Goal: Task Accomplishment & Management: Manage account settings

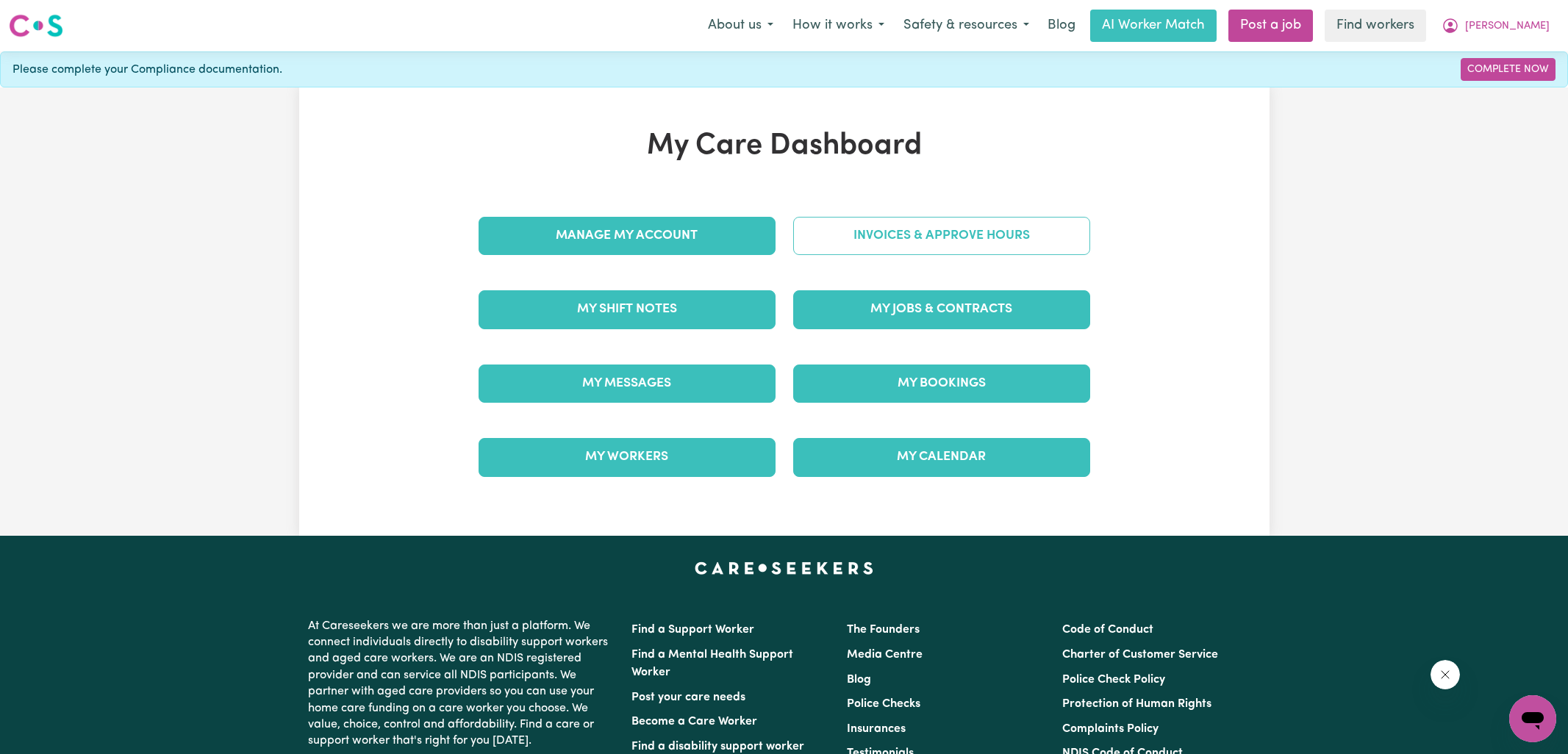
click at [822, 217] on link "Invoices & Approve Hours" at bounding box center [941, 235] width 297 height 38
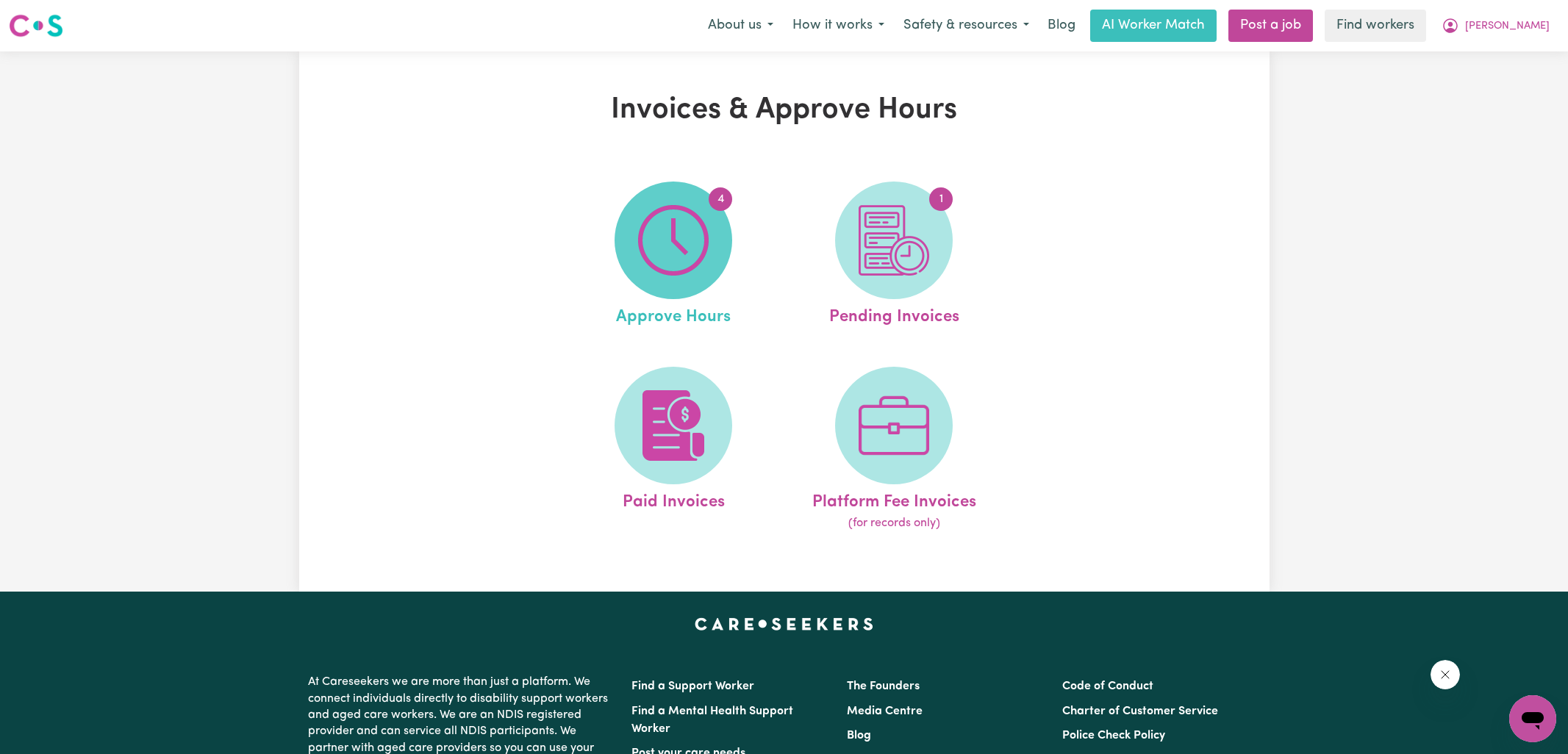
click at [721, 233] on span "4" at bounding box center [674, 240] width 118 height 118
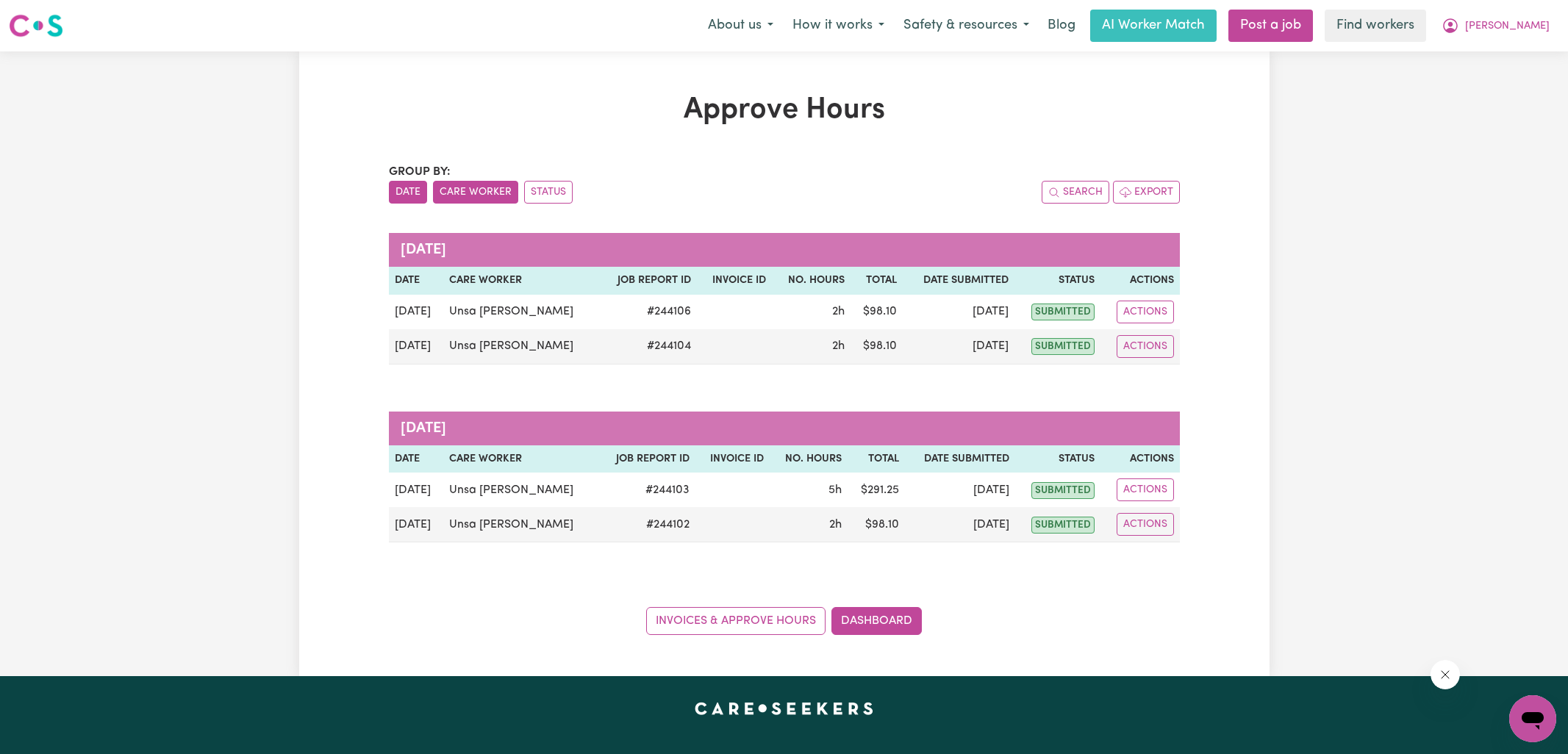
click at [494, 198] on button "Care Worker" at bounding box center [476, 192] width 85 height 23
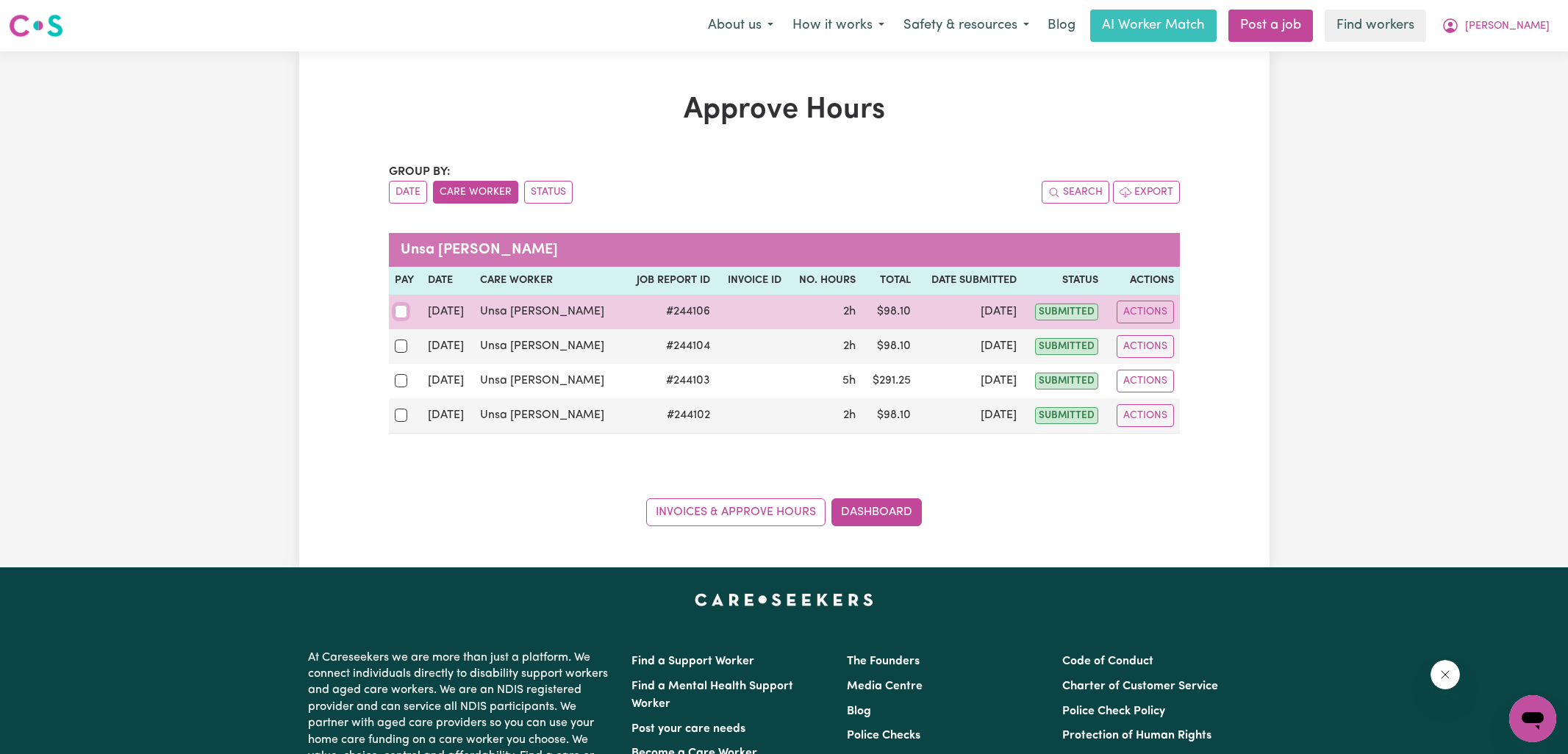
click at [402, 309] on input "checkbox" at bounding box center [401, 311] width 13 height 13
checkbox input "true"
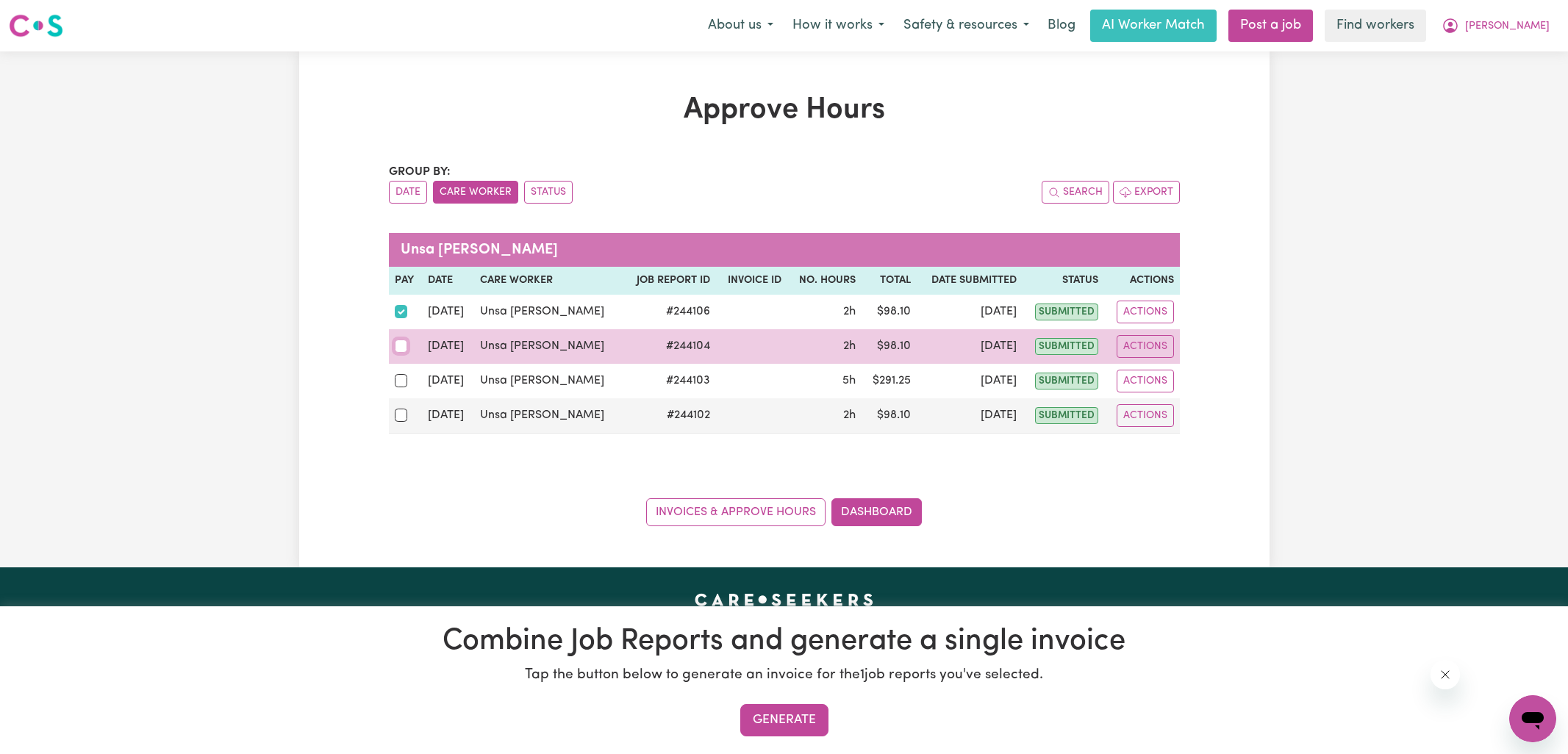
click at [402, 344] on input "checkbox" at bounding box center [401, 346] width 13 height 13
checkbox input "true"
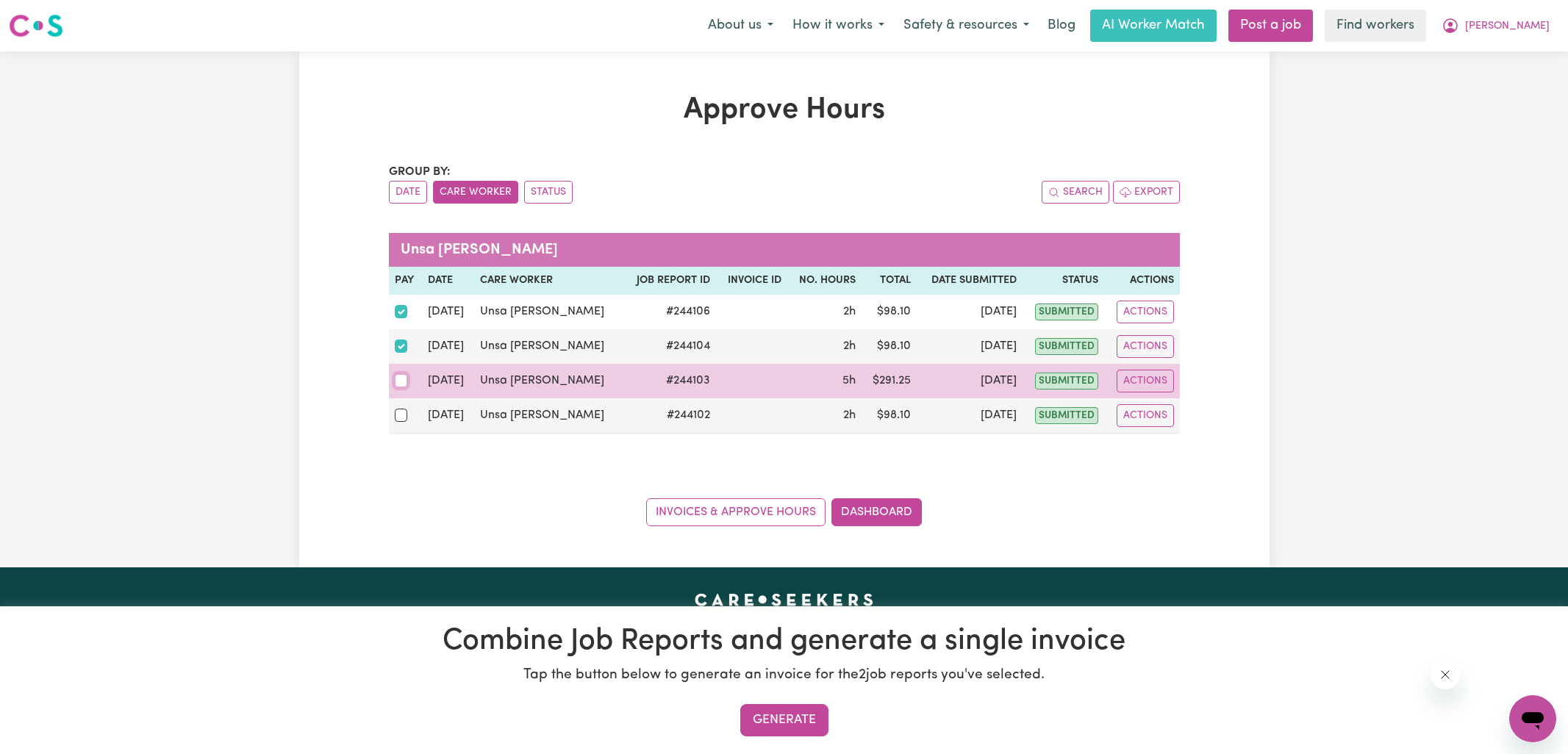
click at [402, 384] on input "checkbox" at bounding box center [401, 381] width 13 height 13
checkbox input "true"
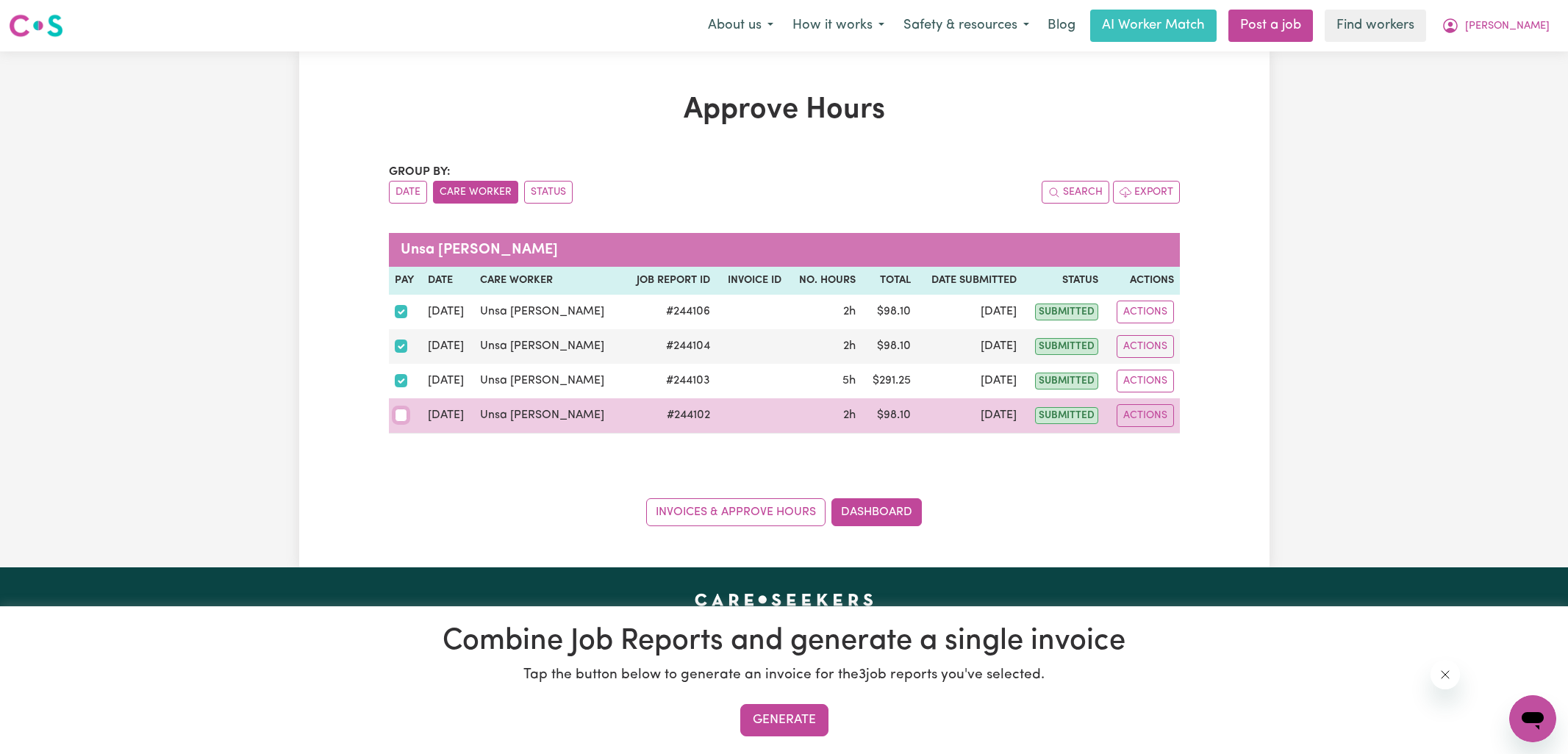
click at [398, 409] on input "checkbox" at bounding box center [401, 415] width 13 height 13
checkbox input "true"
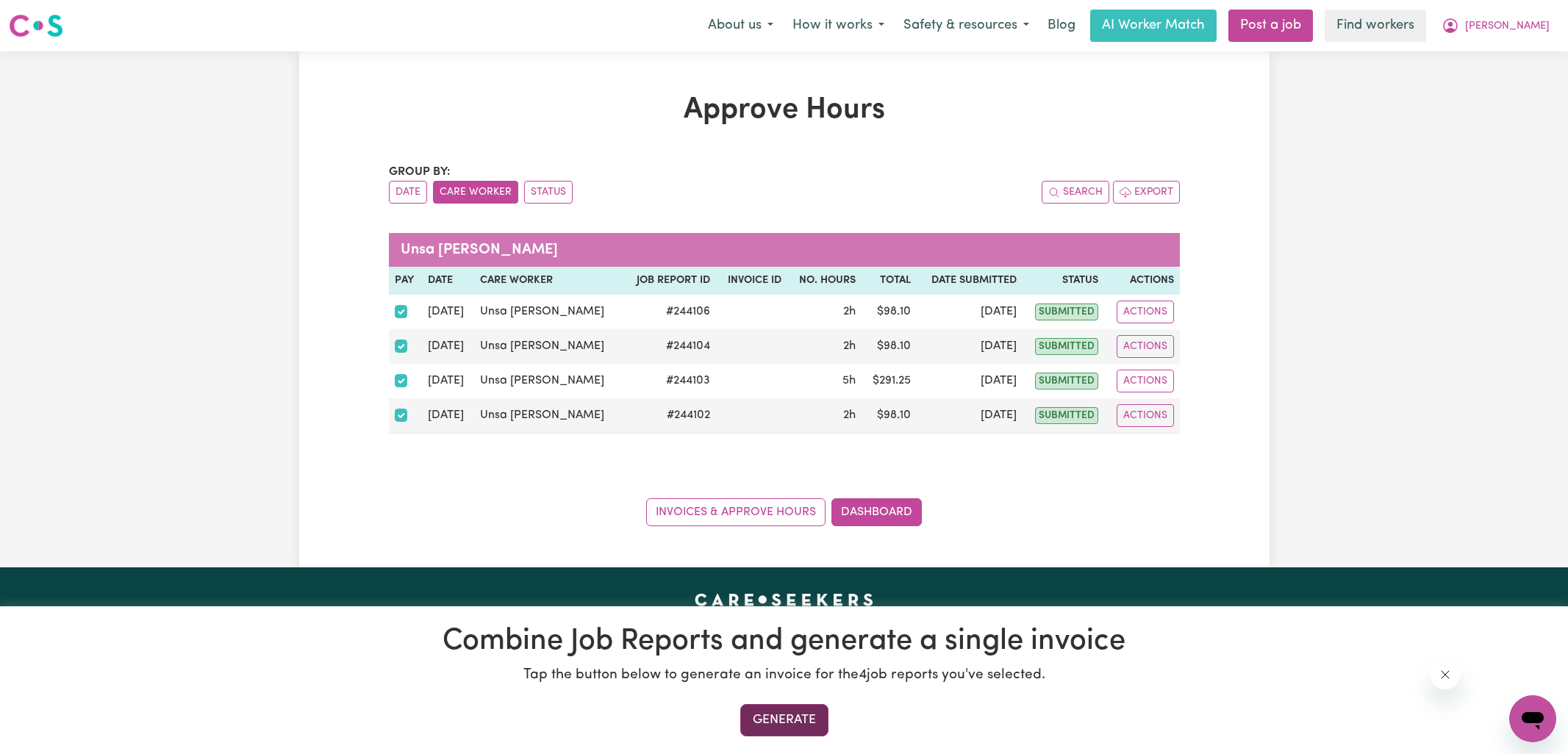
click at [806, 712] on button "Generate" at bounding box center [784, 720] width 88 height 33
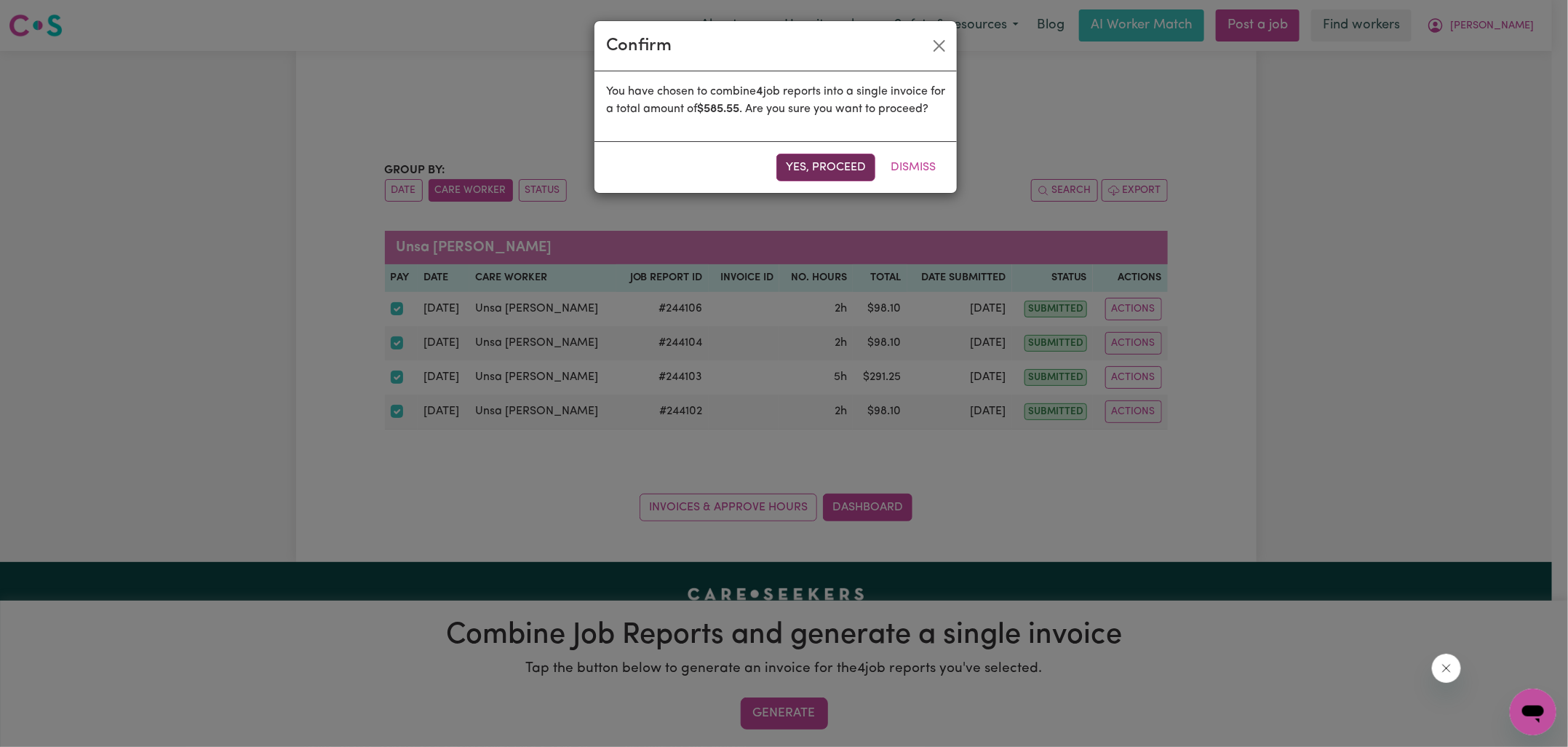
click at [848, 182] on button "Yes, proceed" at bounding box center [825, 168] width 99 height 28
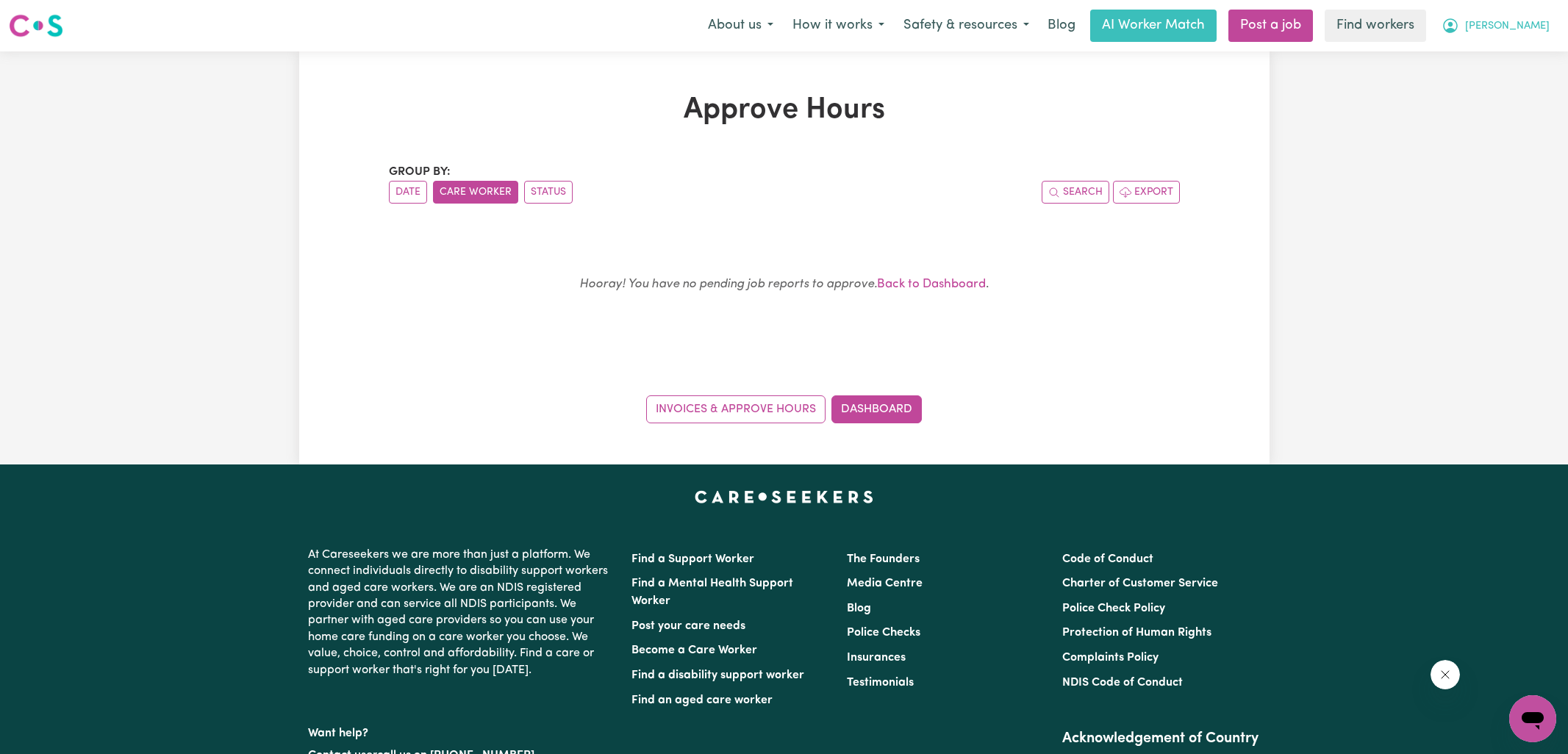
click at [1459, 25] on icon "My Account" at bounding box center [1450, 26] width 18 height 18
click at [1466, 81] on link "Logout" at bounding box center [1500, 85] width 116 height 28
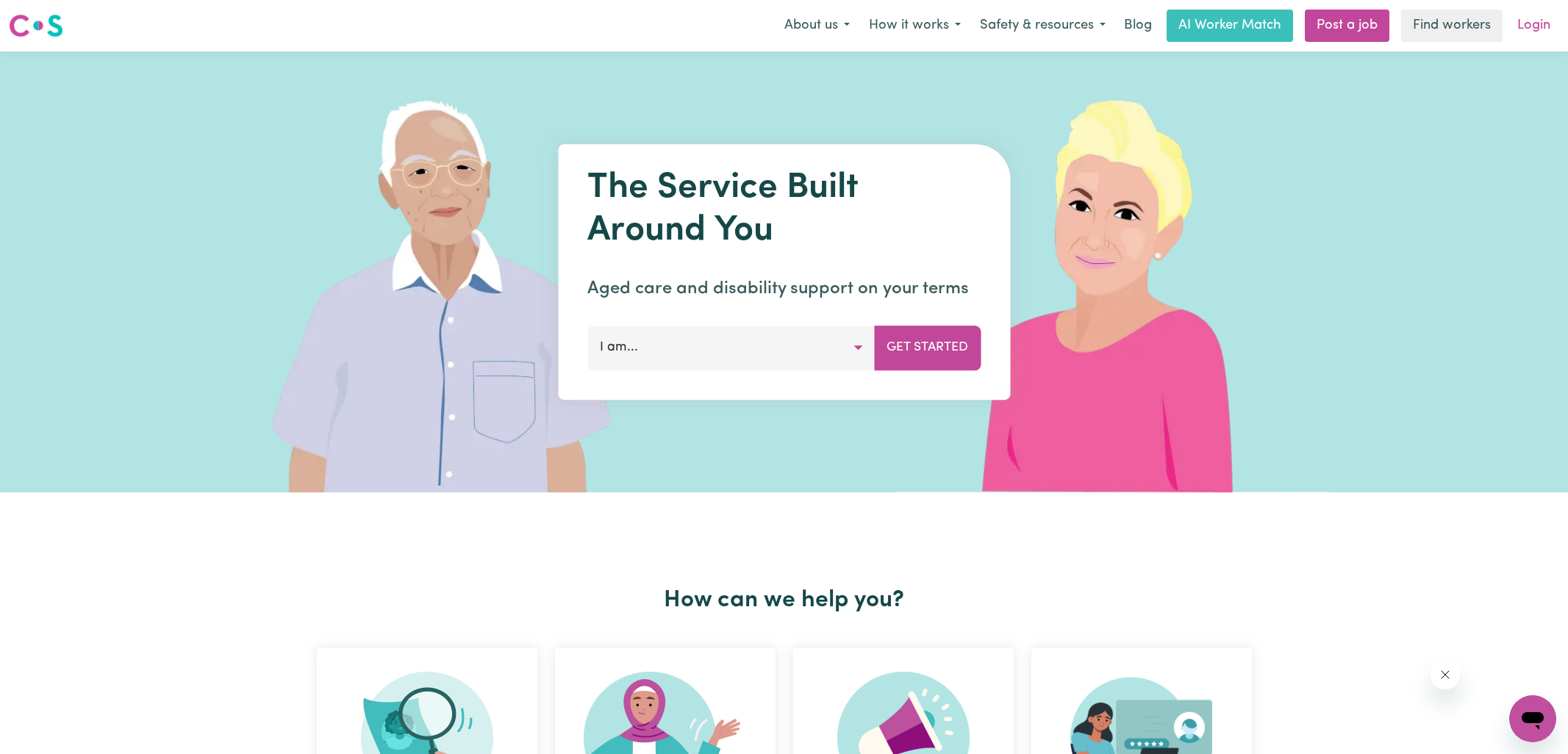
click at [1540, 26] on link "Login" at bounding box center [1534, 26] width 51 height 33
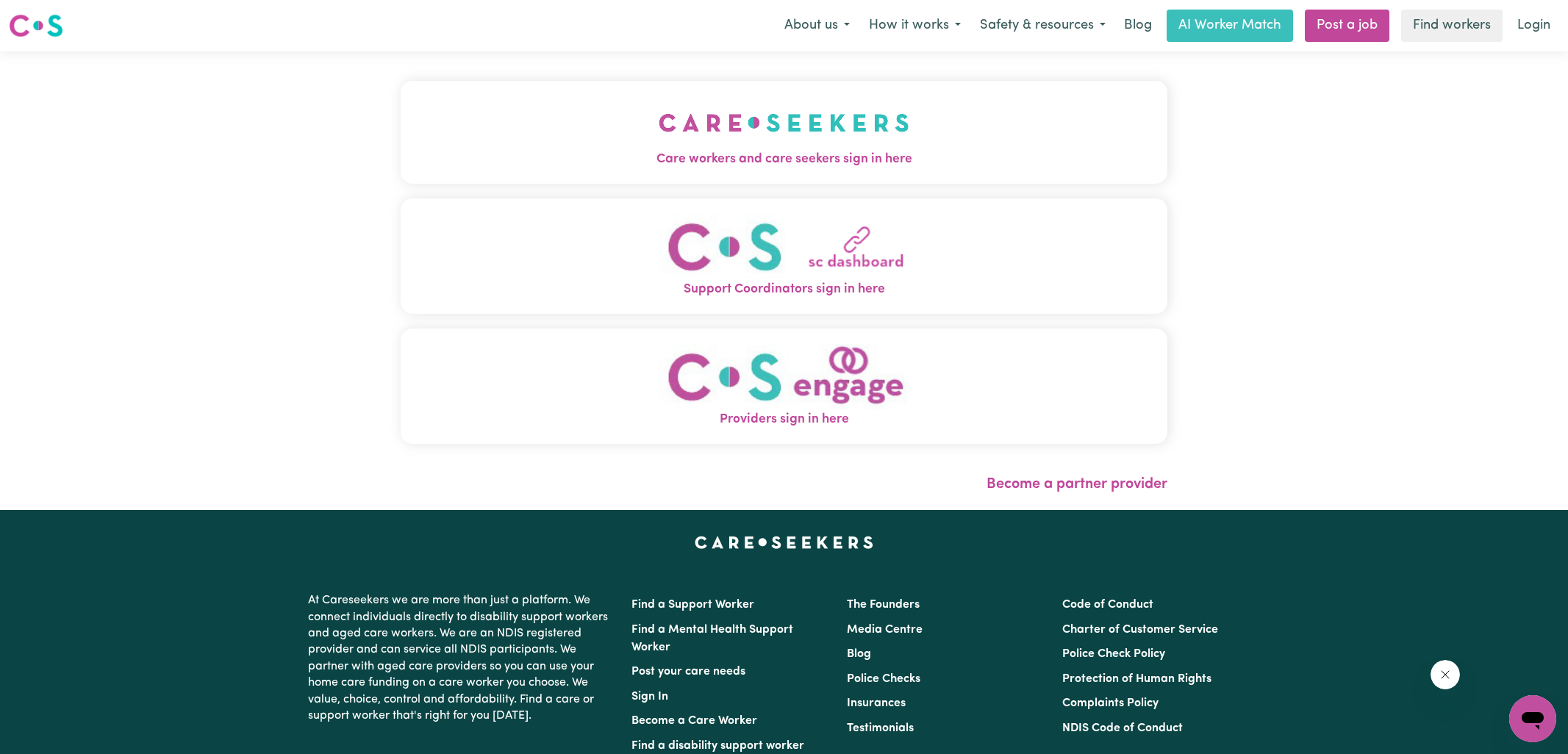
click at [735, 157] on span "Care workers and care seekers sign in here" at bounding box center [784, 159] width 766 height 19
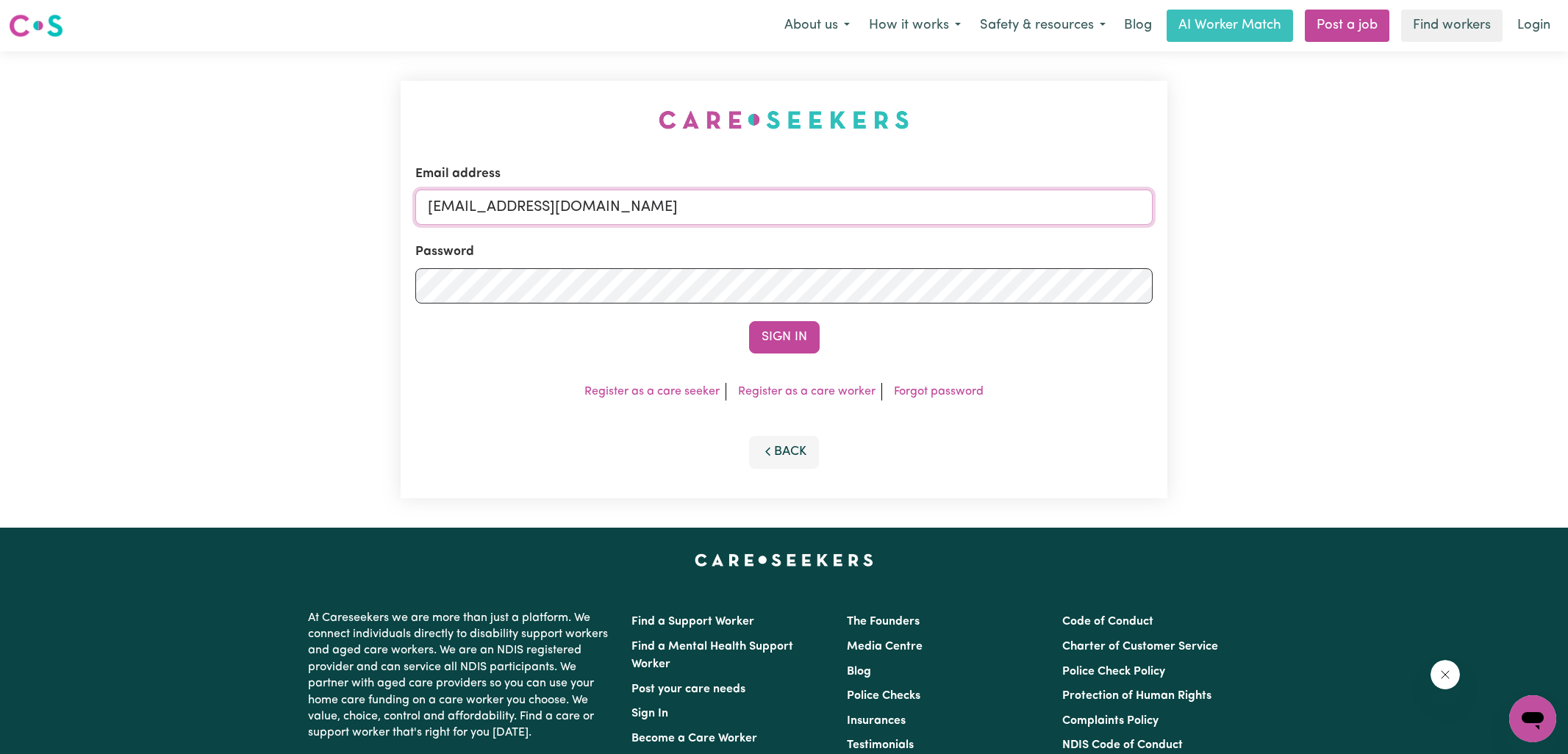
drag, startPoint x: 518, startPoint y: 206, endPoint x: 1003, endPoint y: 221, distance: 485.2
click at [1003, 225] on input "[EMAIL_ADDRESS][DOMAIN_NAME]" at bounding box center [783, 207] width 737 height 35
paste input "Christinecannonhill_HCS"
type input "[EMAIL_ADDRESS][DOMAIN_NAME]"
click at [882, 166] on div "Email address [EMAIL_ADDRESS][DOMAIN_NAME]" at bounding box center [783, 195] width 737 height 60
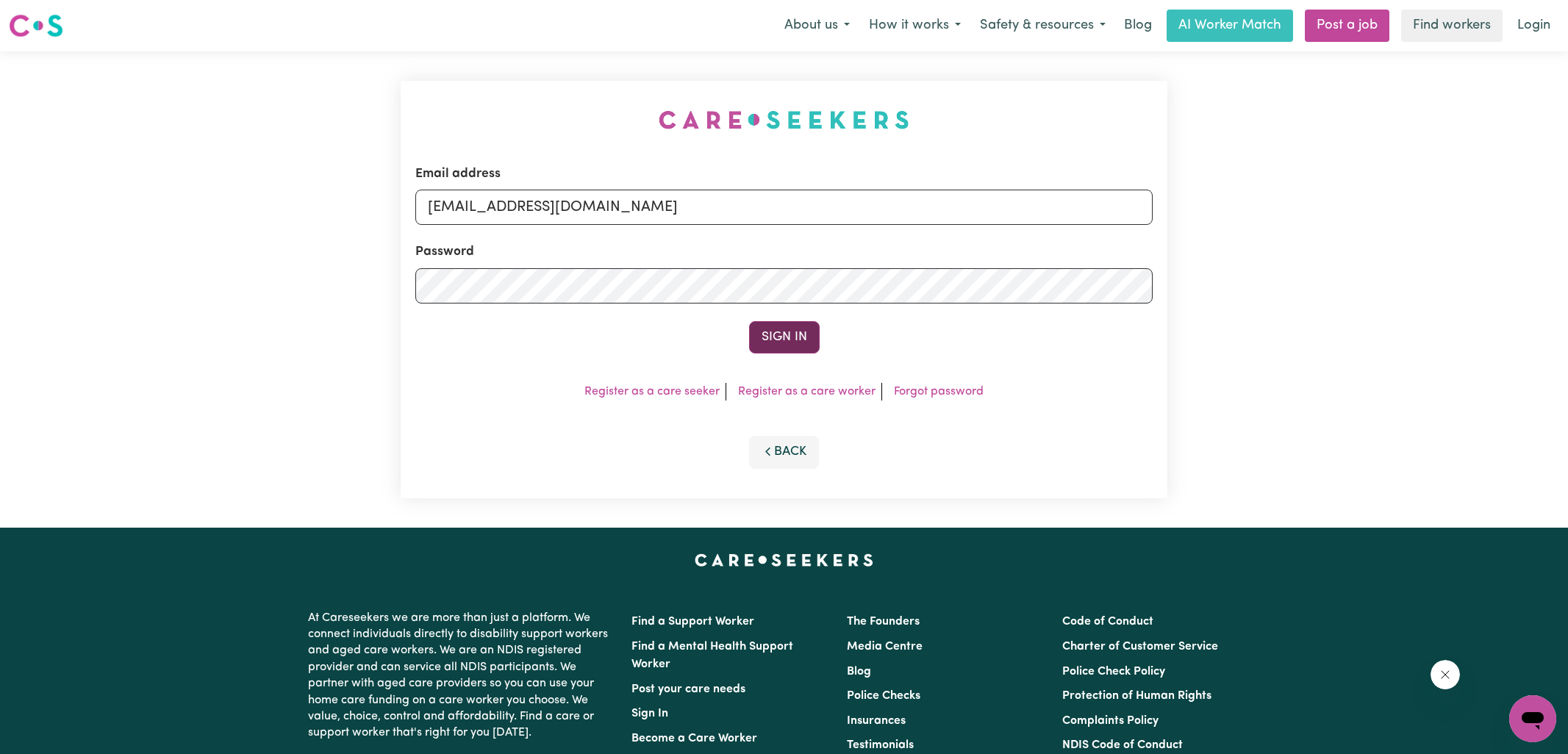
click at [793, 349] on button "Sign In" at bounding box center [784, 337] width 70 height 33
